Goal: Register for event/course

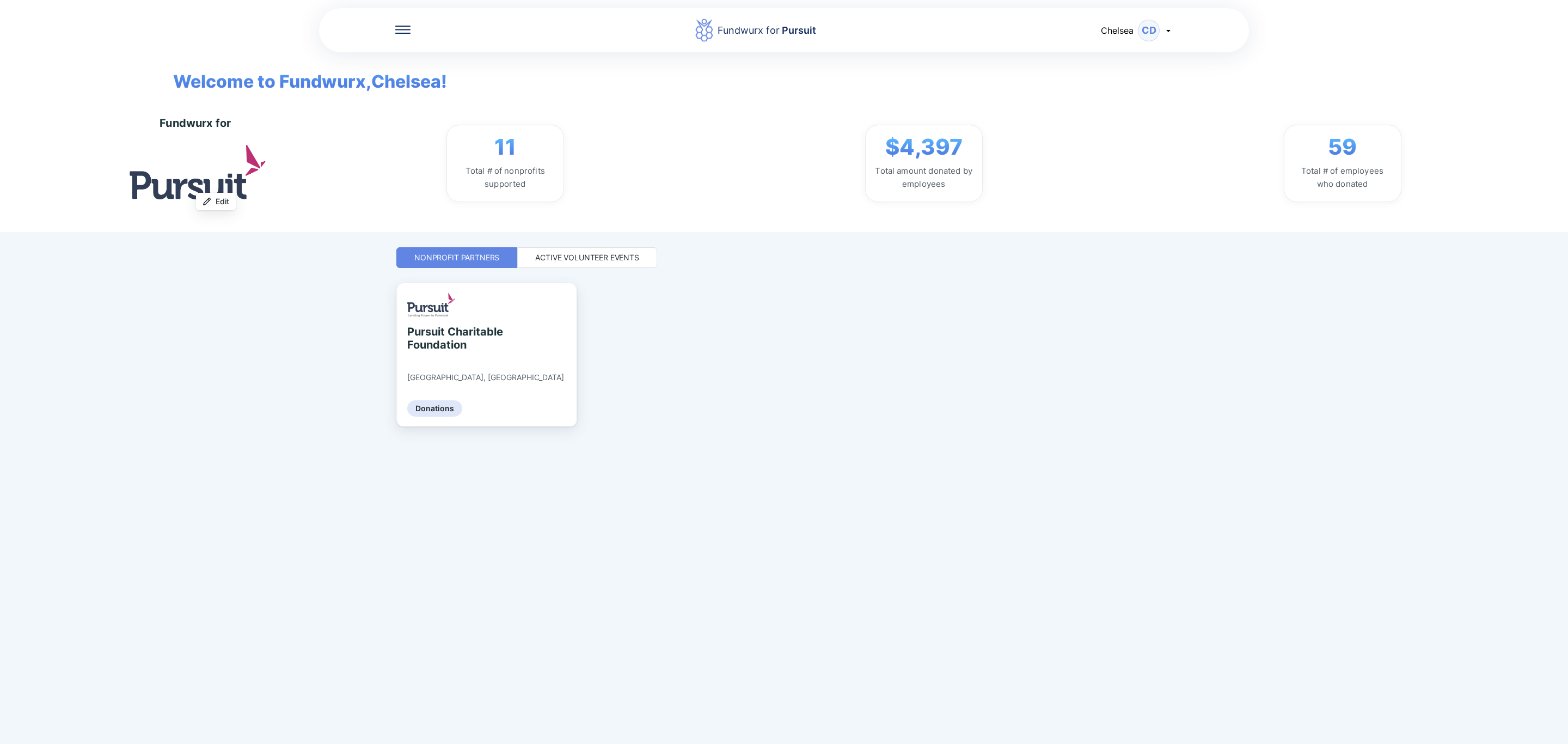
click at [627, 265] on div "Active Volunteer Events" at bounding box center [587, 257] width 140 height 20
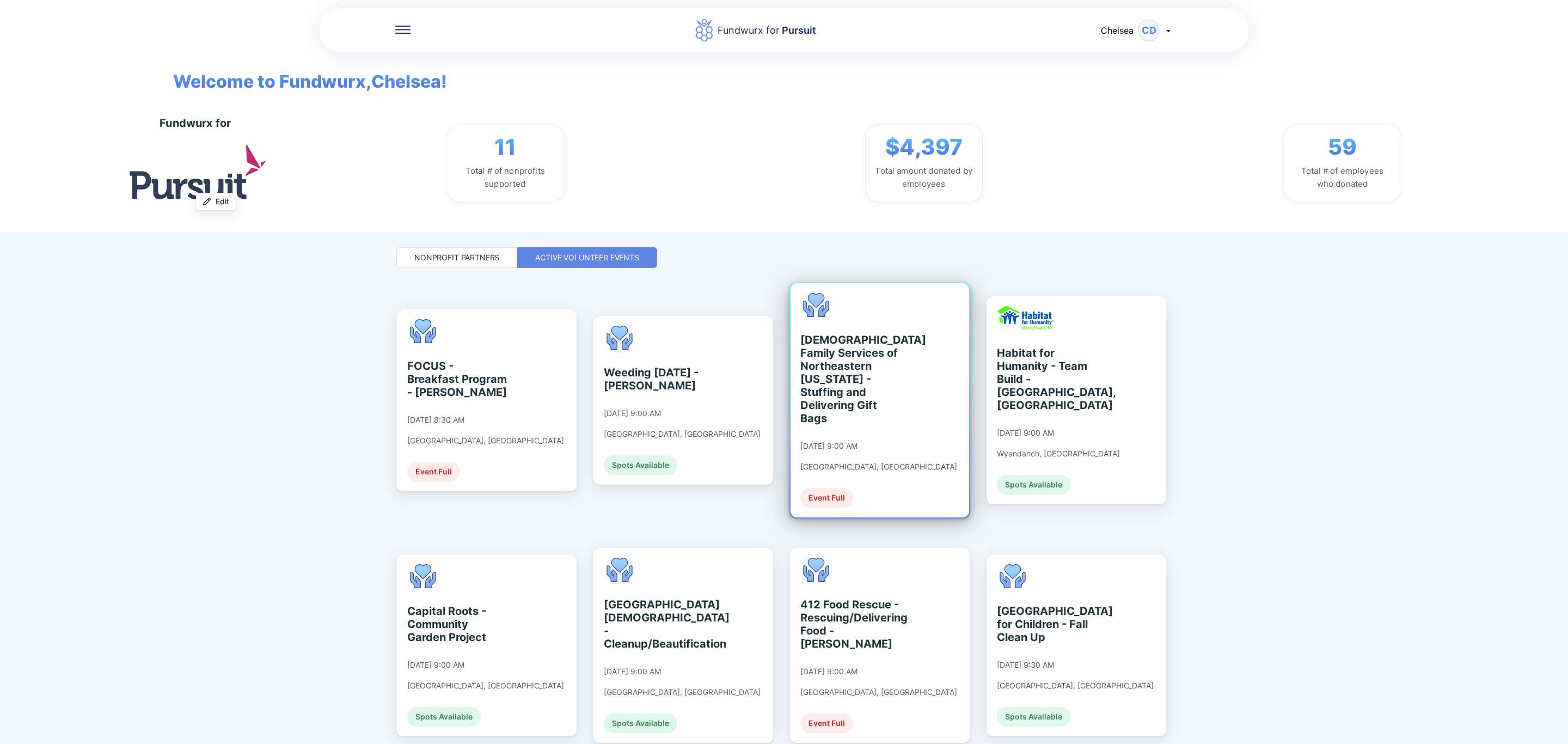
click at [911, 392] on div "[DEMOGRAPHIC_DATA] Family Services of [GEOGRAPHIC_DATA][US_STATE] - Stuffing an…" at bounding box center [880, 400] width 179 height 234
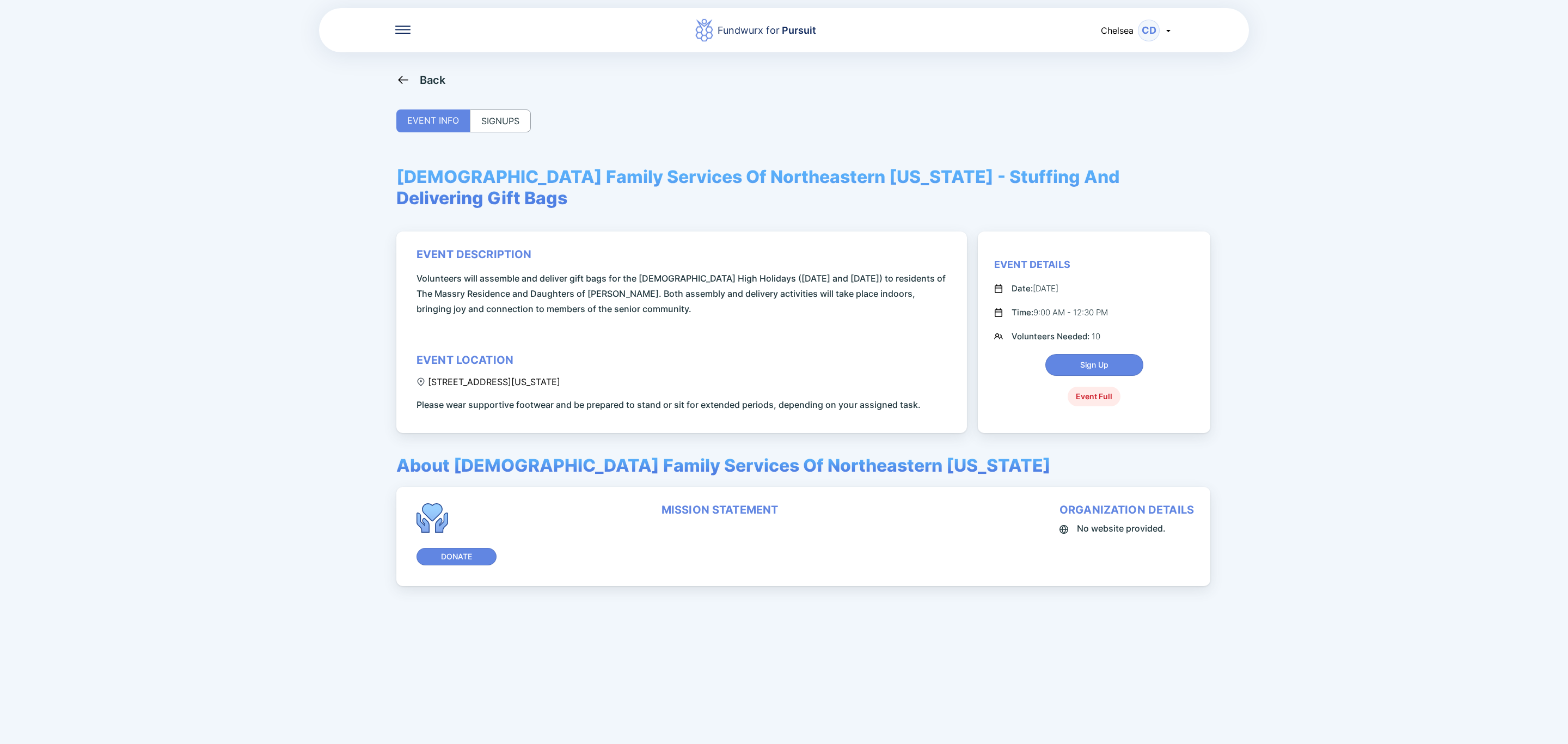
click at [506, 116] on div "SIGNUPS" at bounding box center [500, 121] width 61 height 23
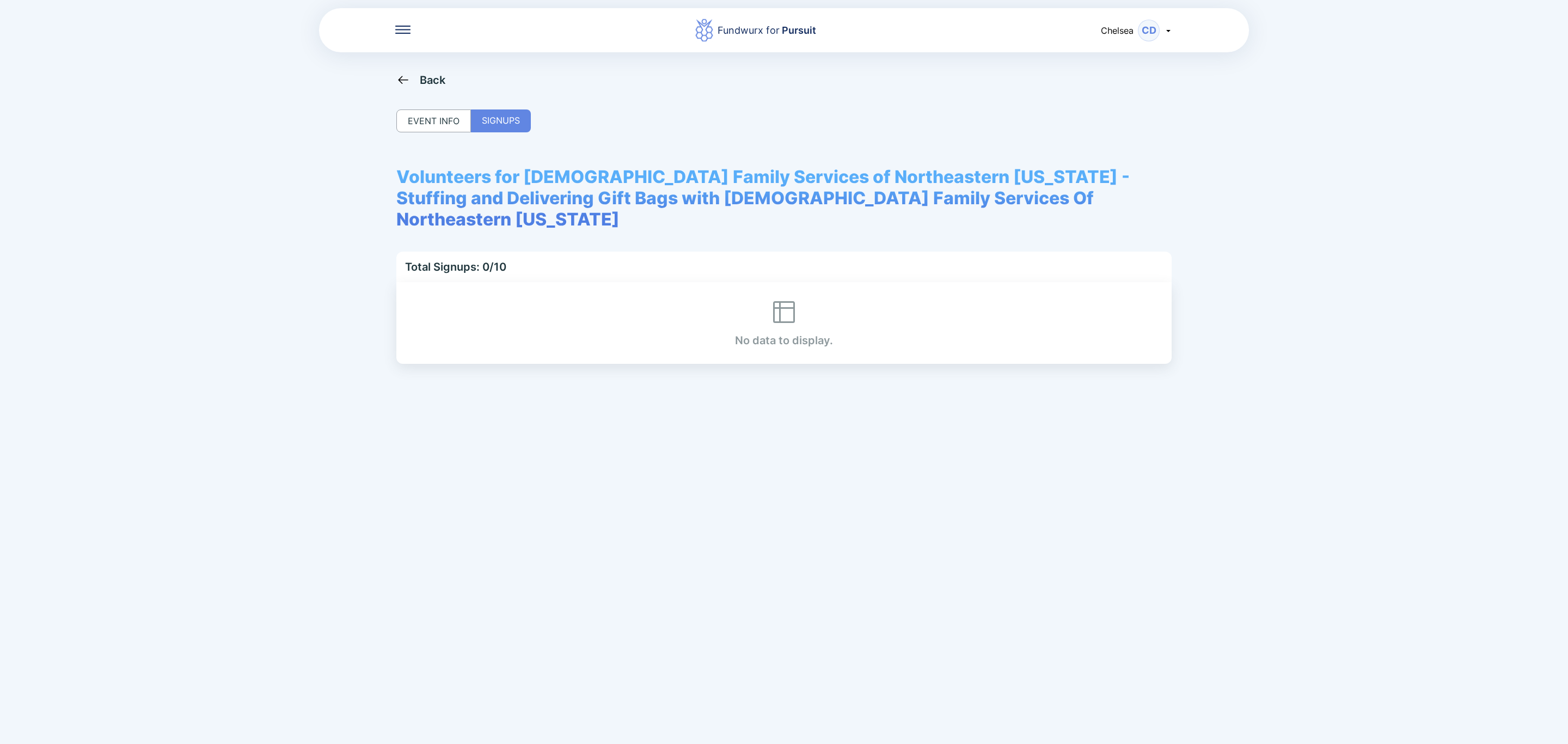
click at [416, 113] on div "EVENT INFO" at bounding box center [434, 121] width 74 height 23
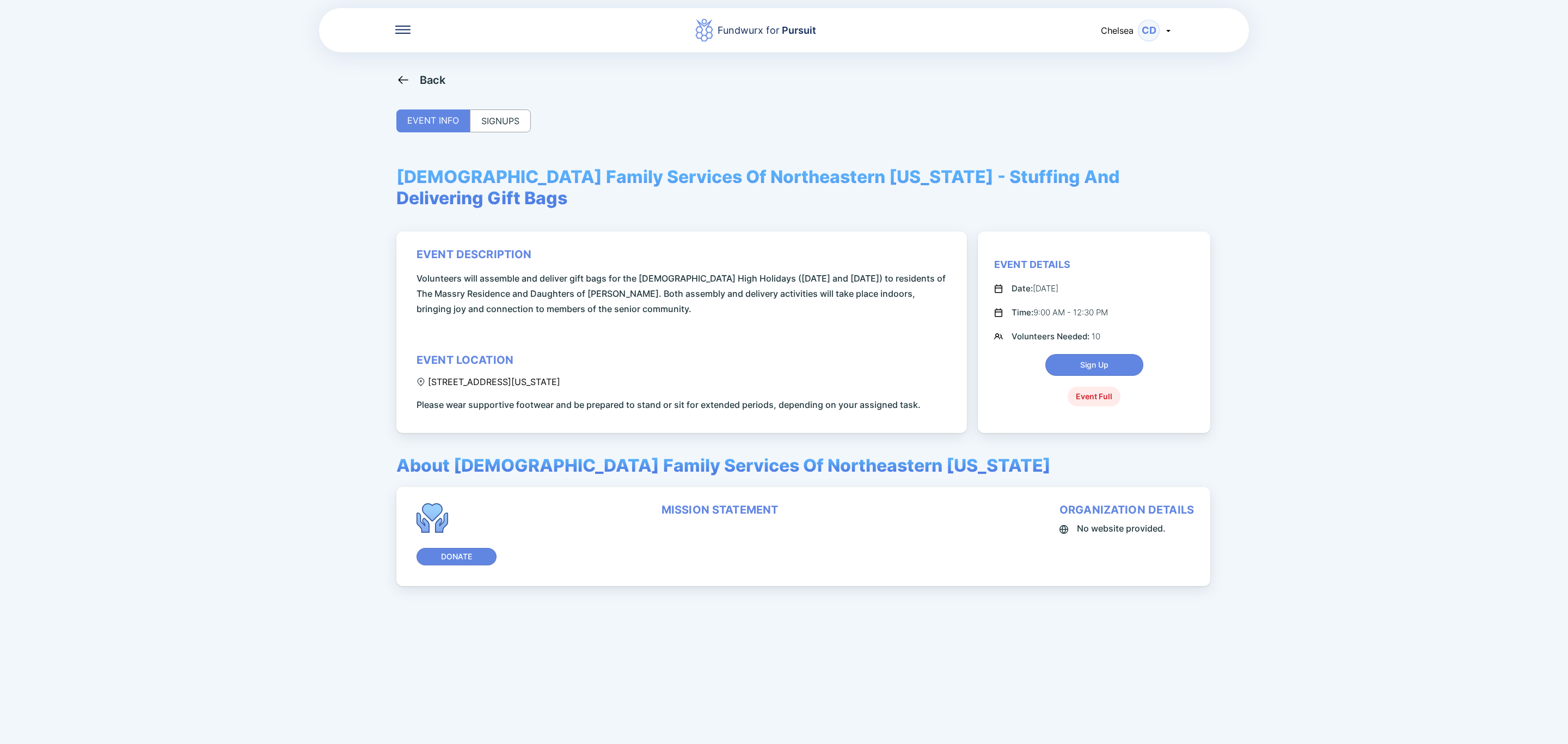
click at [421, 74] on div "Back" at bounding box center [433, 80] width 27 height 13
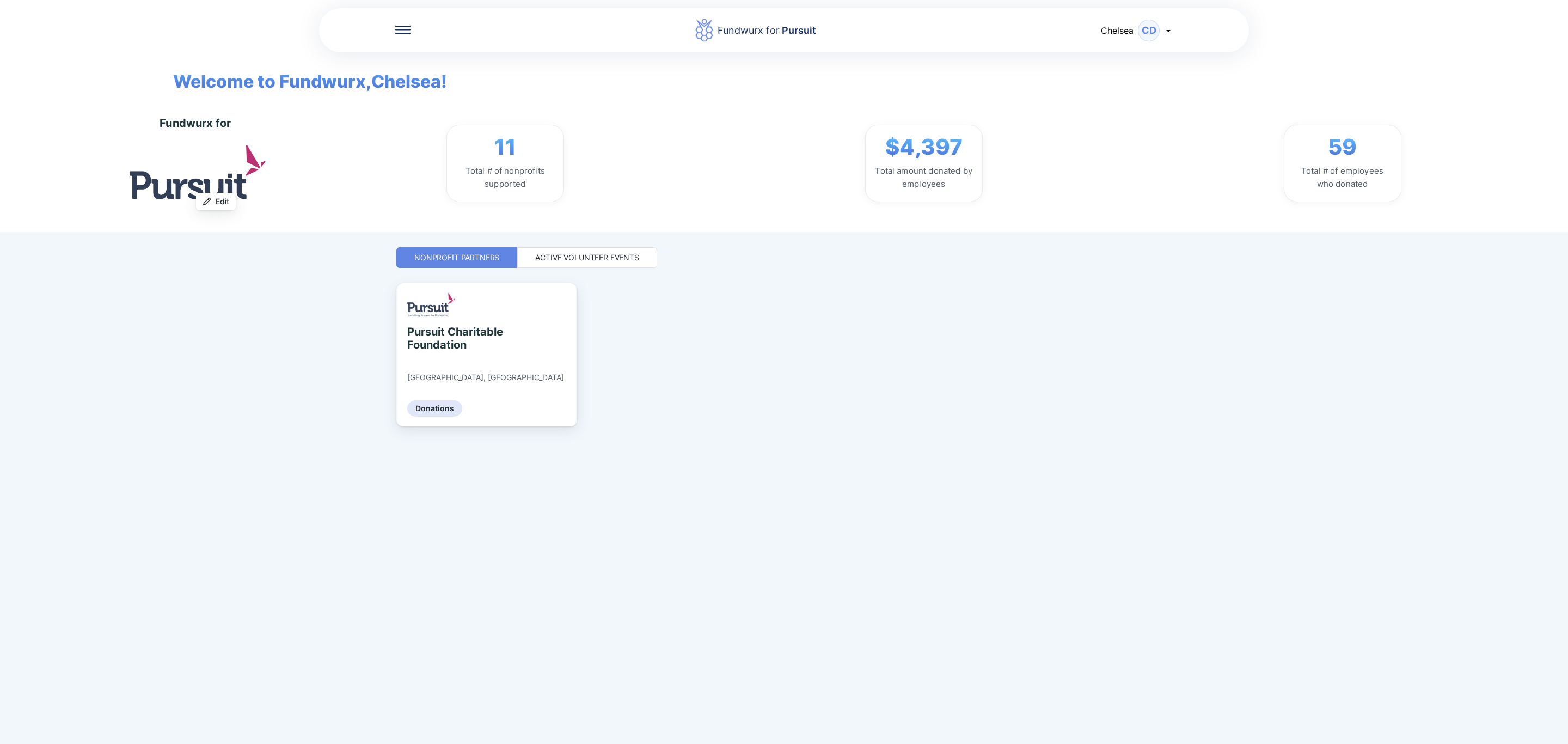
click at [555, 260] on div "Active Volunteer Events" at bounding box center [586, 258] width 104 height 11
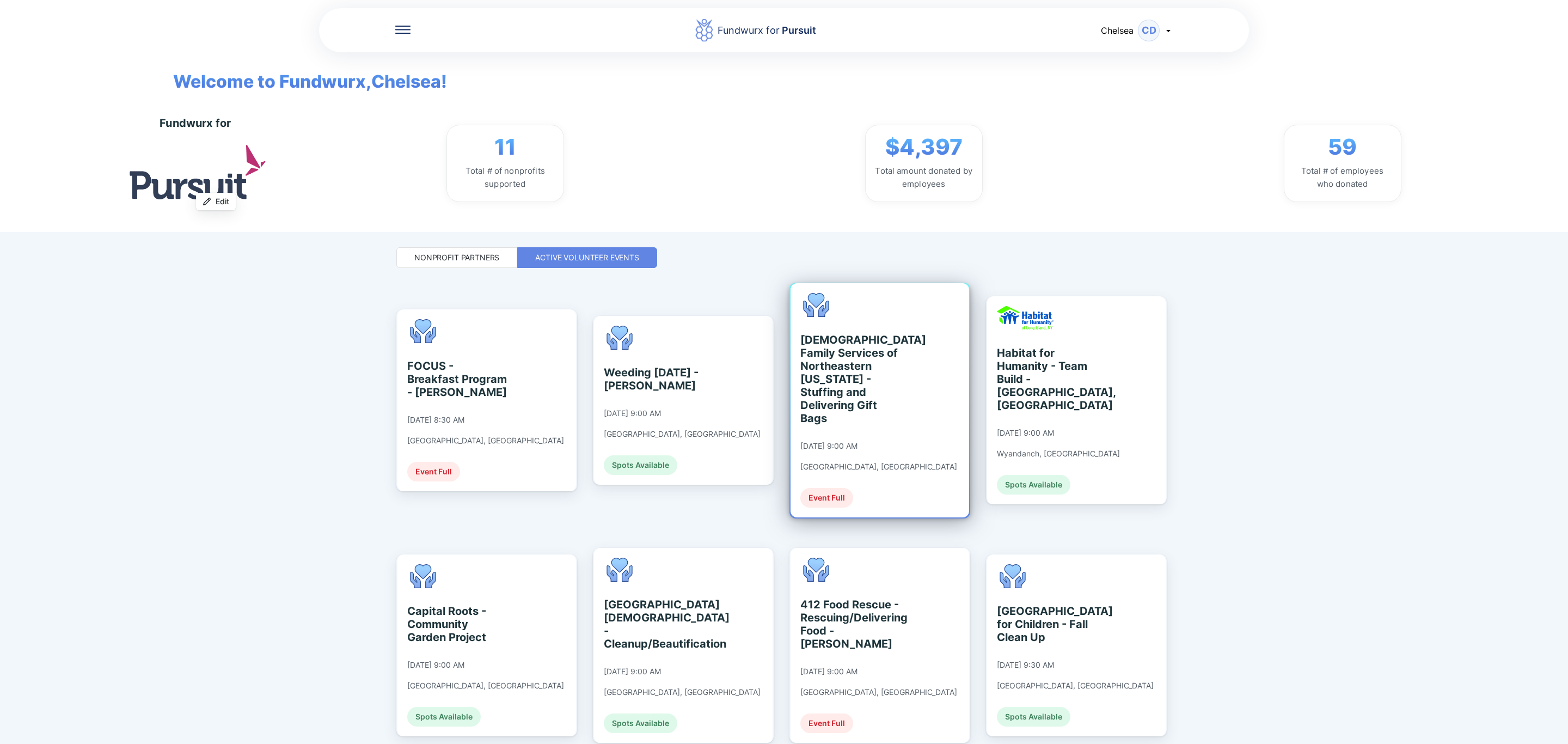
click at [848, 350] on div "[DEMOGRAPHIC_DATA] Family Services of Northeastern [US_STATE] - Stuffing and De…" at bounding box center [850, 378] width 100 height 91
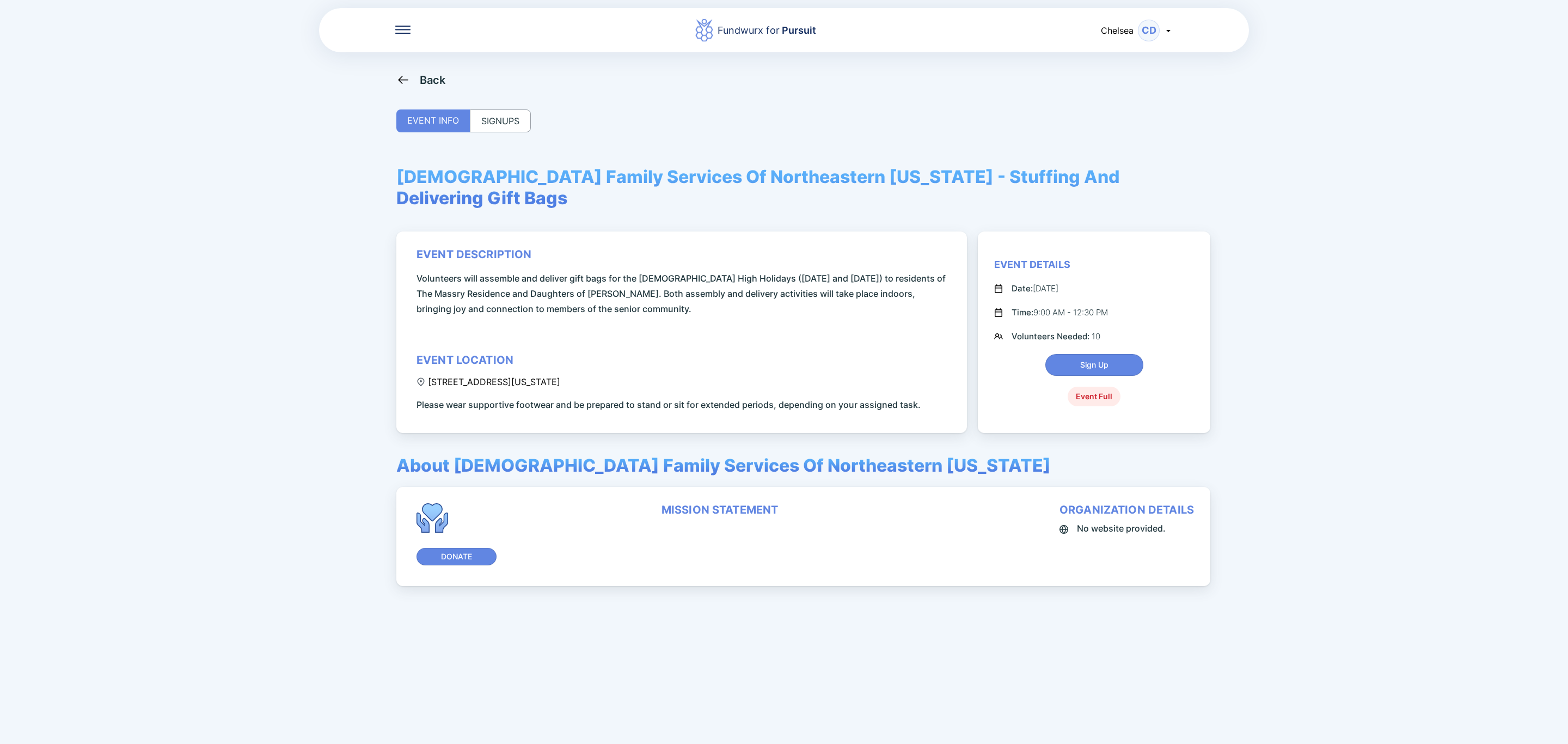
click at [513, 116] on div "SIGNUPS" at bounding box center [500, 121] width 61 height 23
